Goal: Information Seeking & Learning: Learn about a topic

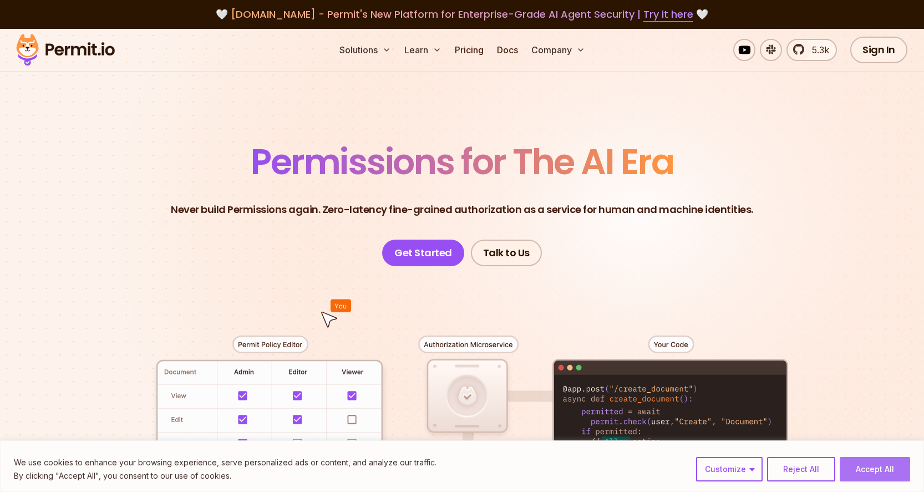
click at [879, 461] on button "Accept All" at bounding box center [875, 469] width 70 height 24
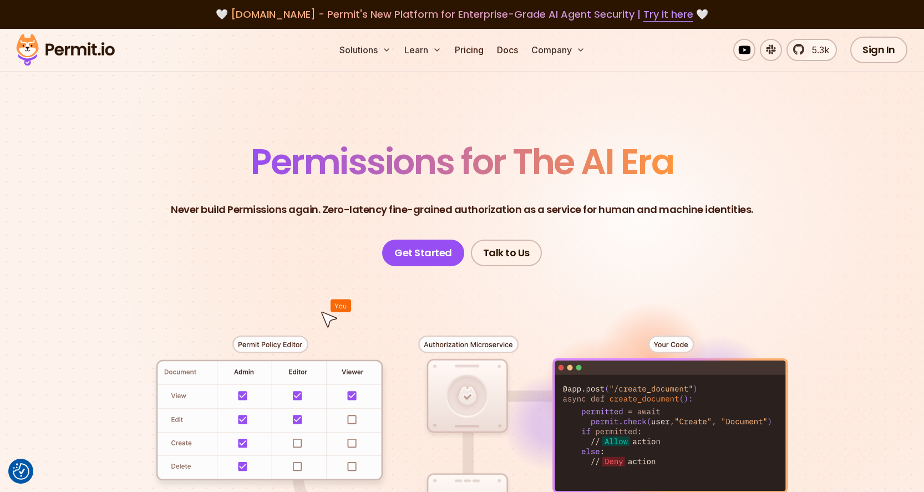
click at [547, 151] on span "Permissions for The AI Era" at bounding box center [462, 161] width 423 height 49
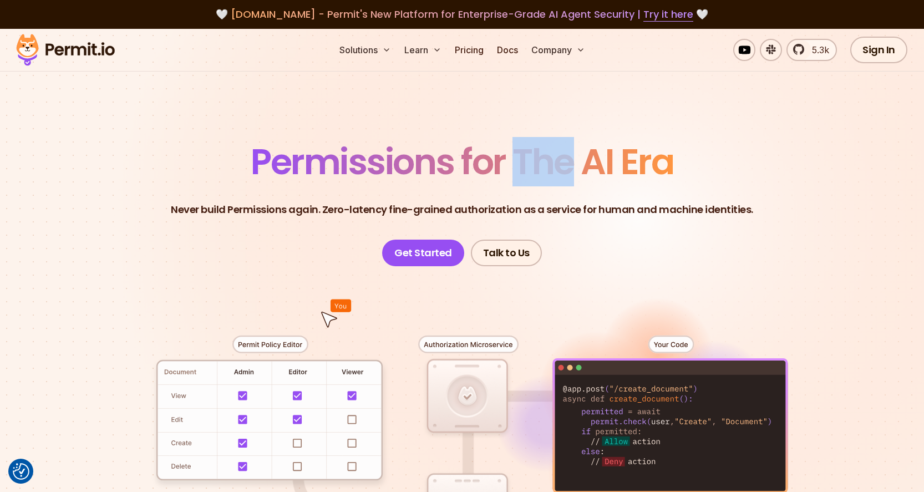
click at [547, 151] on span "Permissions for The AI Era" at bounding box center [462, 161] width 423 height 49
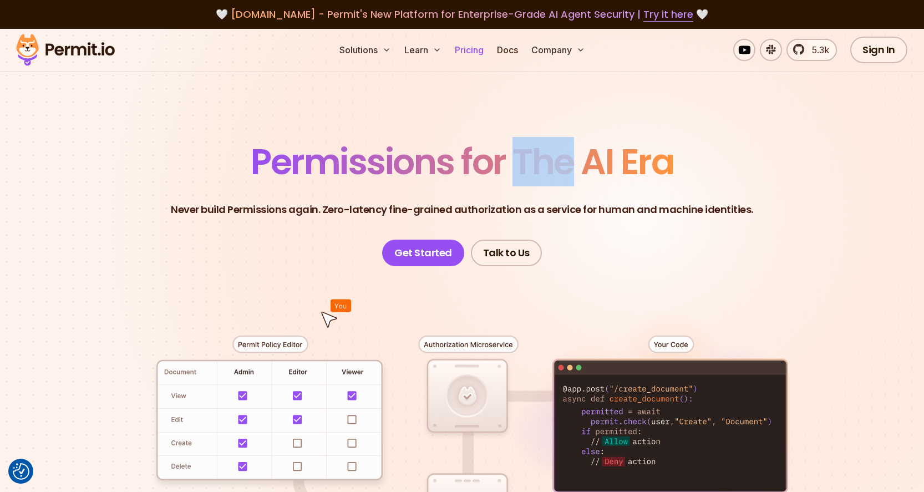
click at [471, 54] on link "Pricing" at bounding box center [469, 50] width 38 height 22
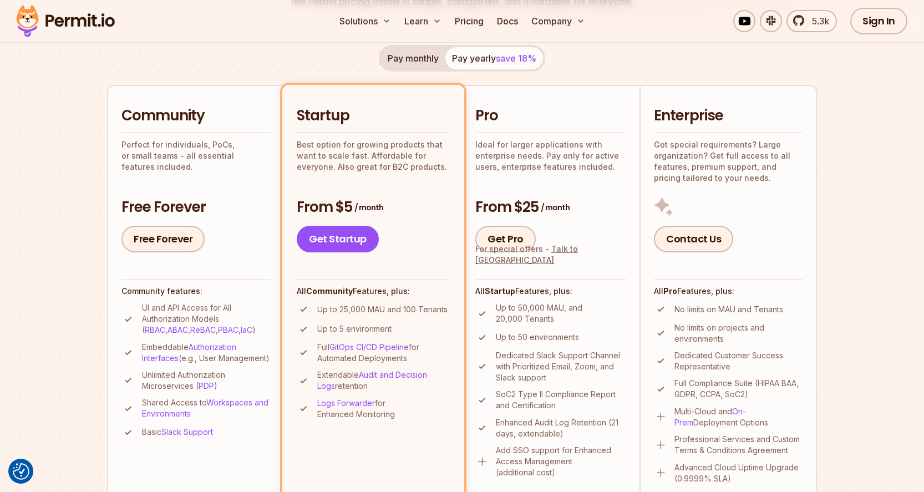
scroll to position [215, 0]
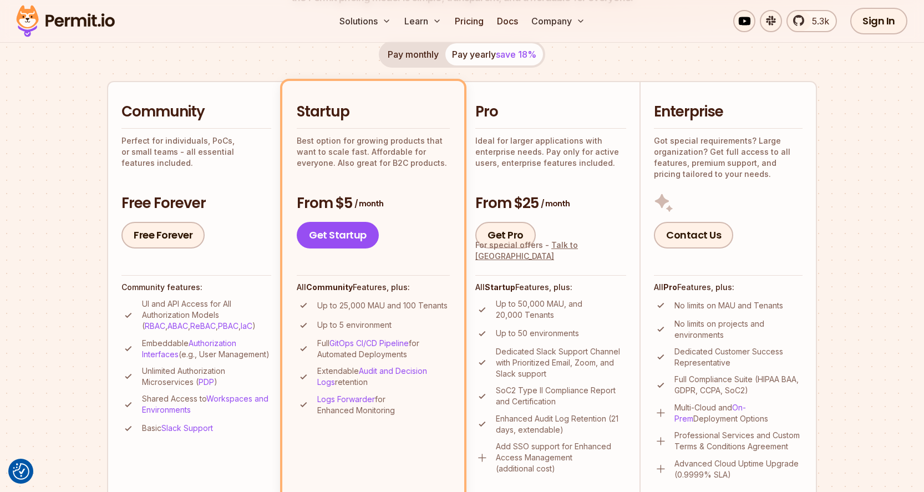
click at [212, 147] on p "Perfect for individuals, PoCs, or small teams - all essential features included." at bounding box center [196, 151] width 150 height 33
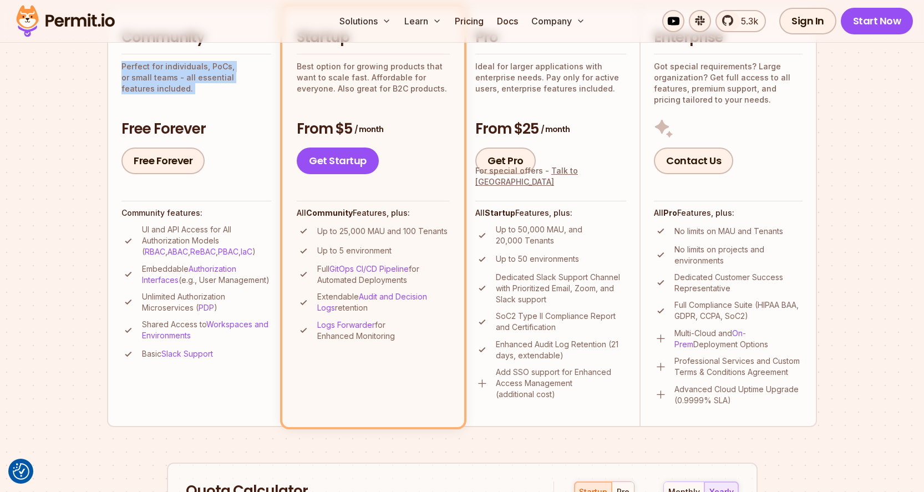
scroll to position [296, 0]
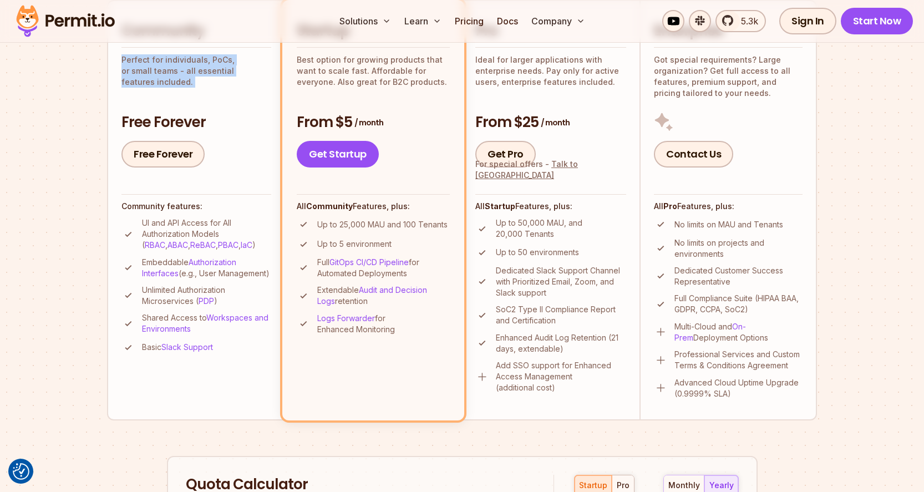
click at [389, 220] on p "Up to 25,000 MAU and 100 Tenants" at bounding box center [382, 224] width 130 height 11
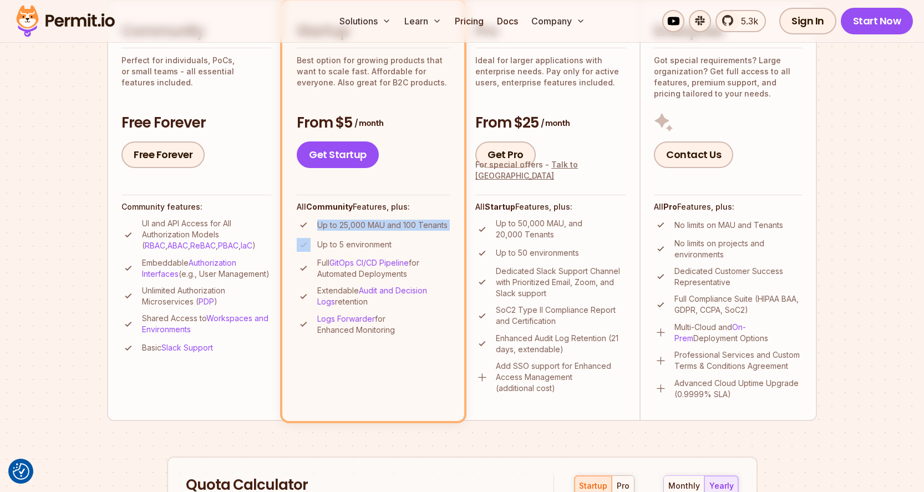
scroll to position [283, 0]
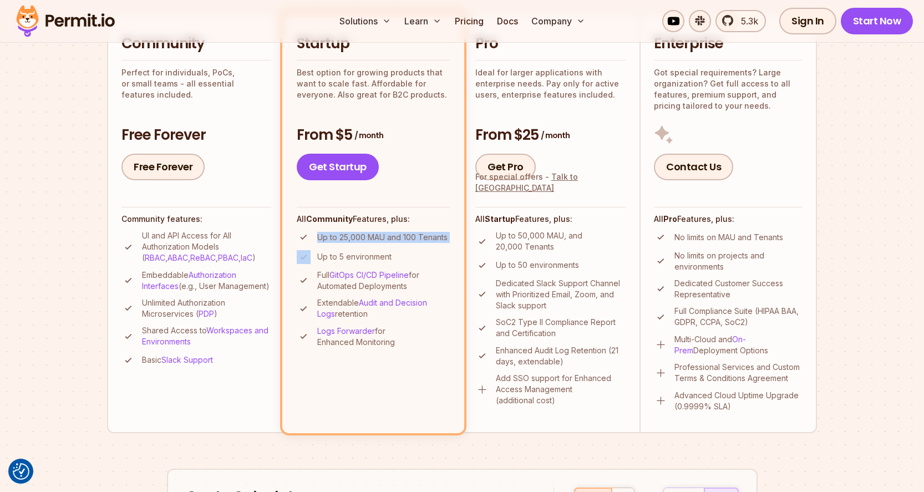
click at [166, 123] on div "Community Perfect for individuals, PoCs, or small teams - all essential feature…" at bounding box center [196, 107] width 150 height 146
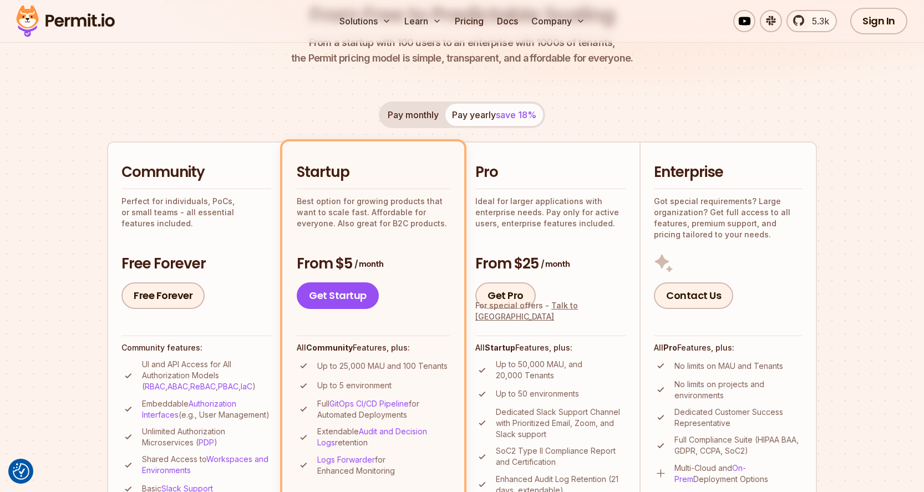
scroll to position [149, 0]
